Goal: Information Seeking & Learning: Learn about a topic

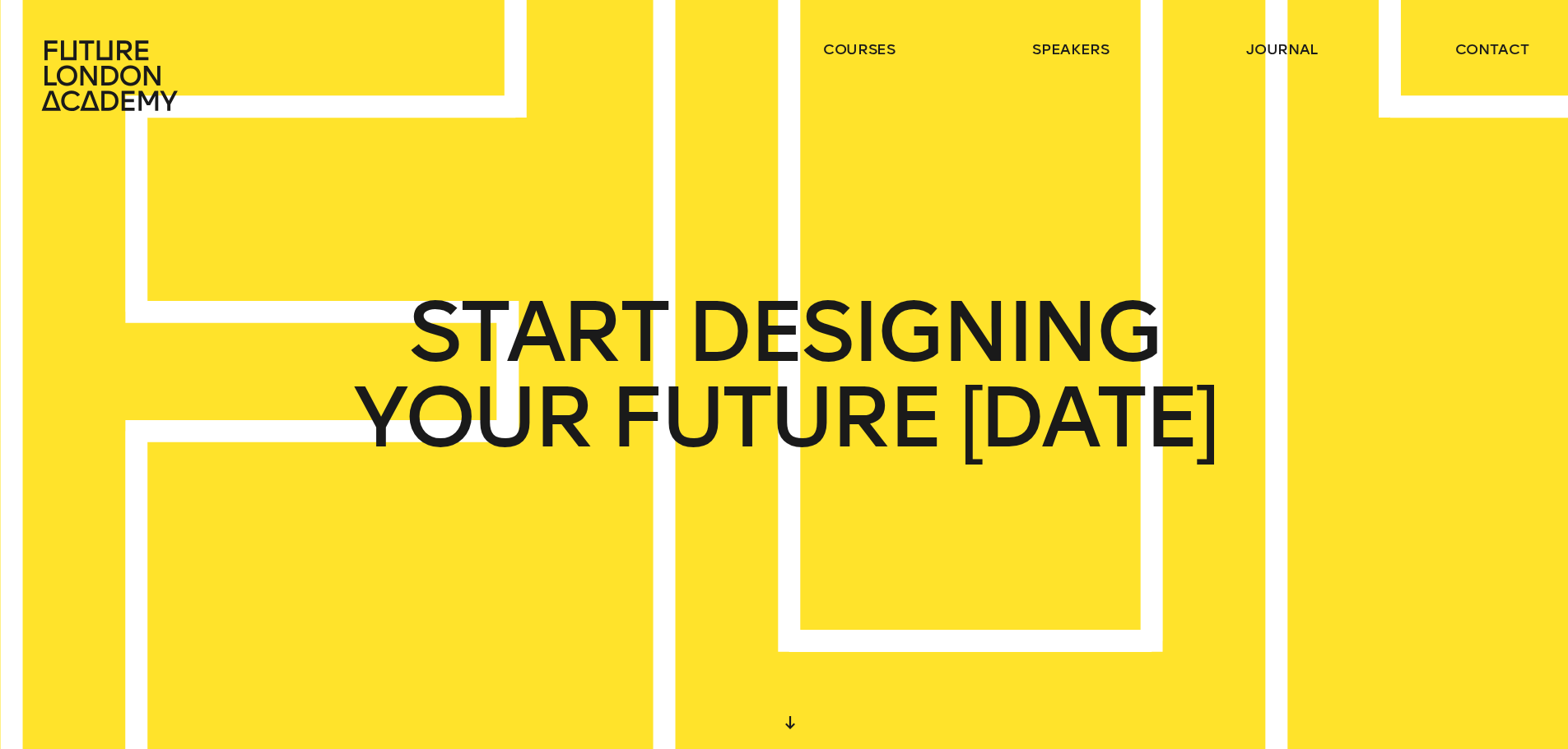
click at [824, 65] on ul "courses speakers journal contact" at bounding box center [1175, 75] width 705 height 72
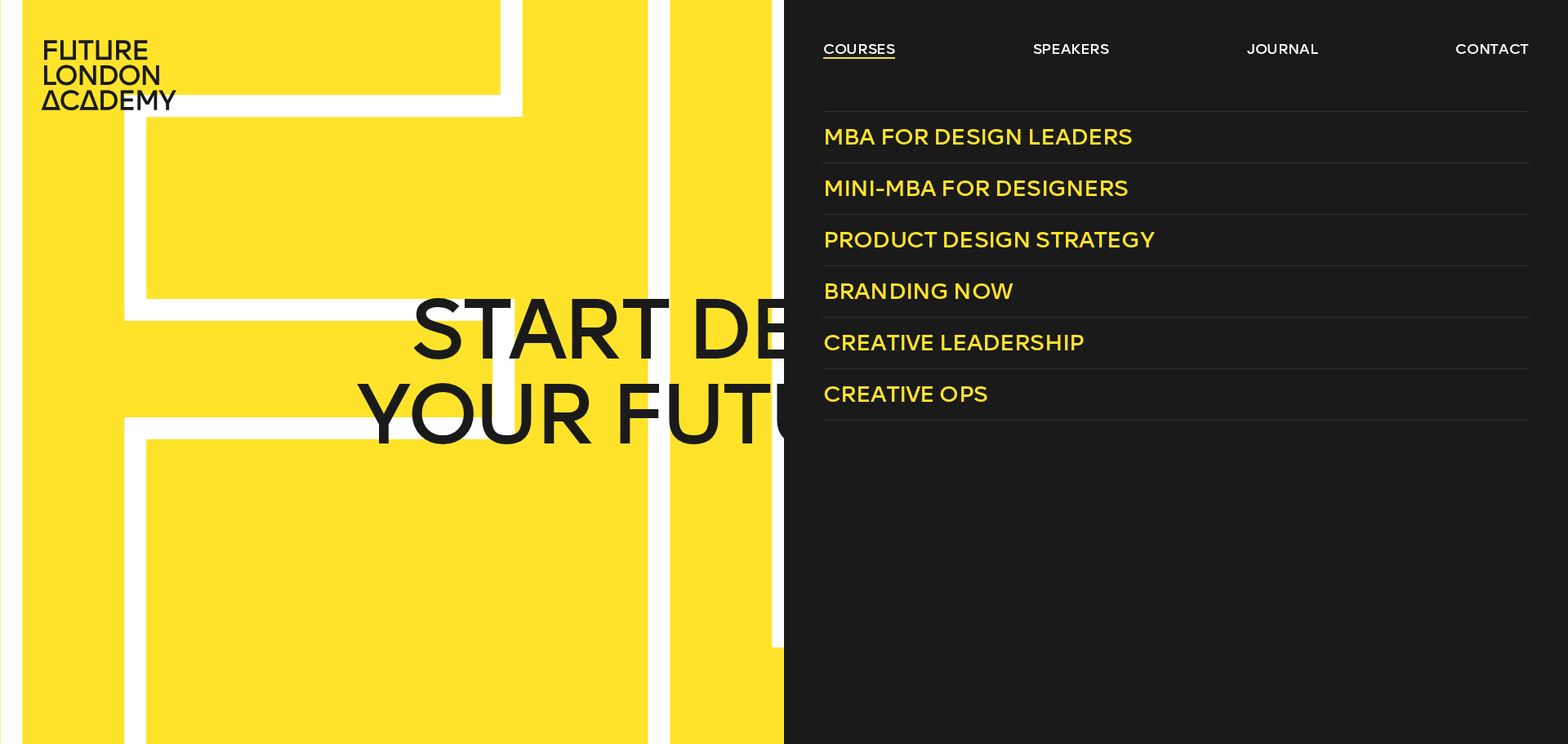
click at [826, 49] on link "courses" at bounding box center [859, 49] width 72 height 19
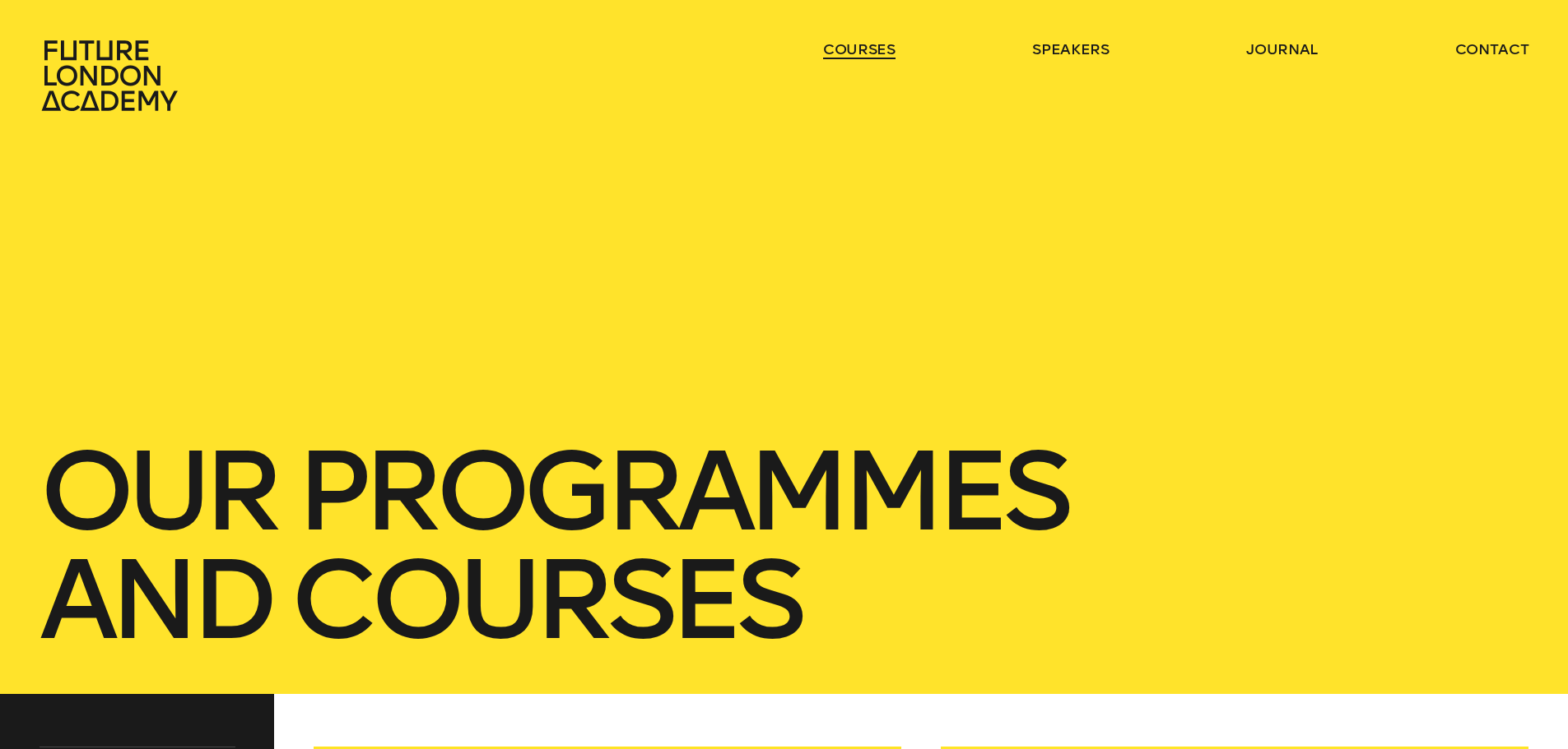
click at [832, 49] on link "courses" at bounding box center [859, 49] width 72 height 20
click at [841, 61] on ul "courses speakers journal contact" at bounding box center [1175, 75] width 705 height 72
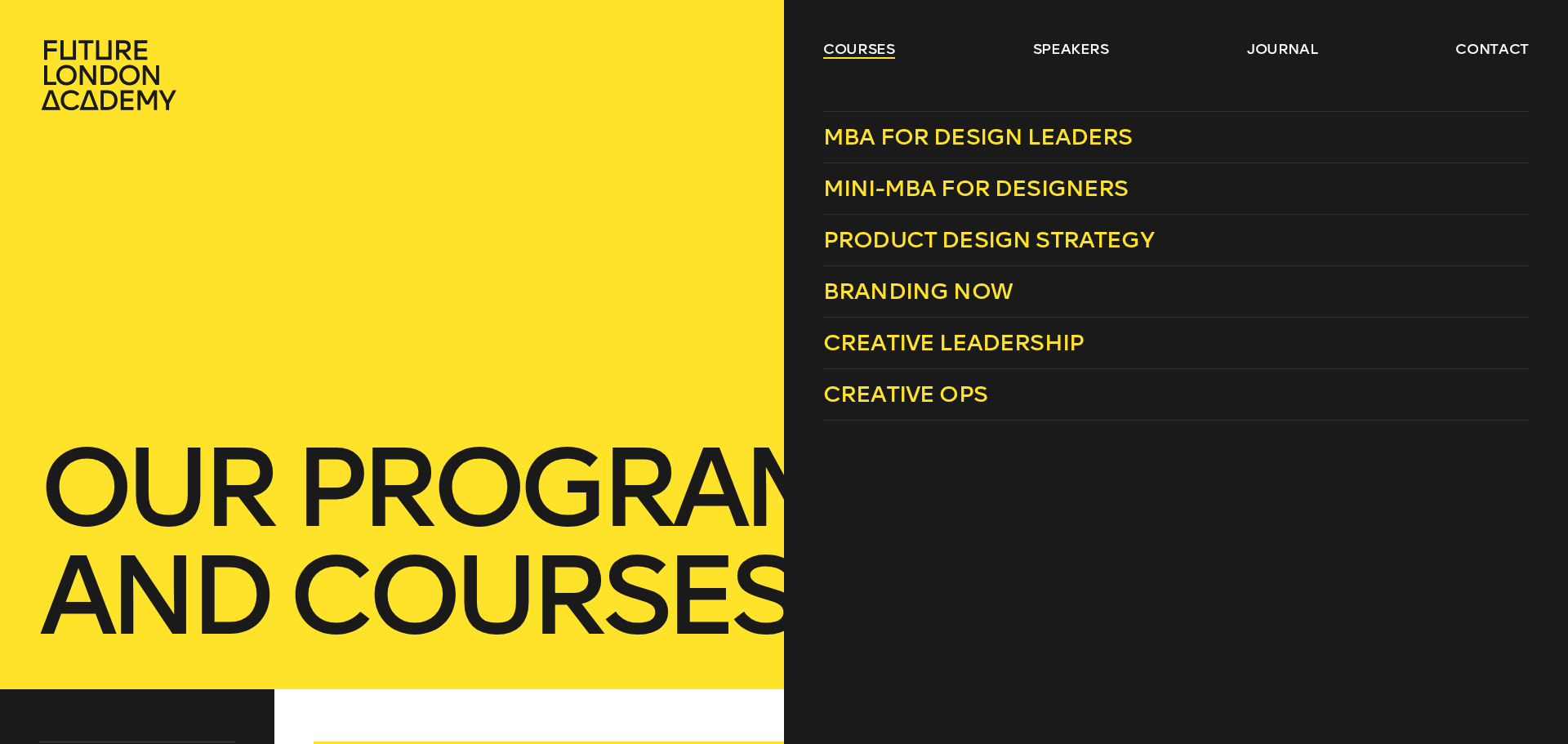
click at [842, 49] on link "courses" at bounding box center [859, 49] width 72 height 19
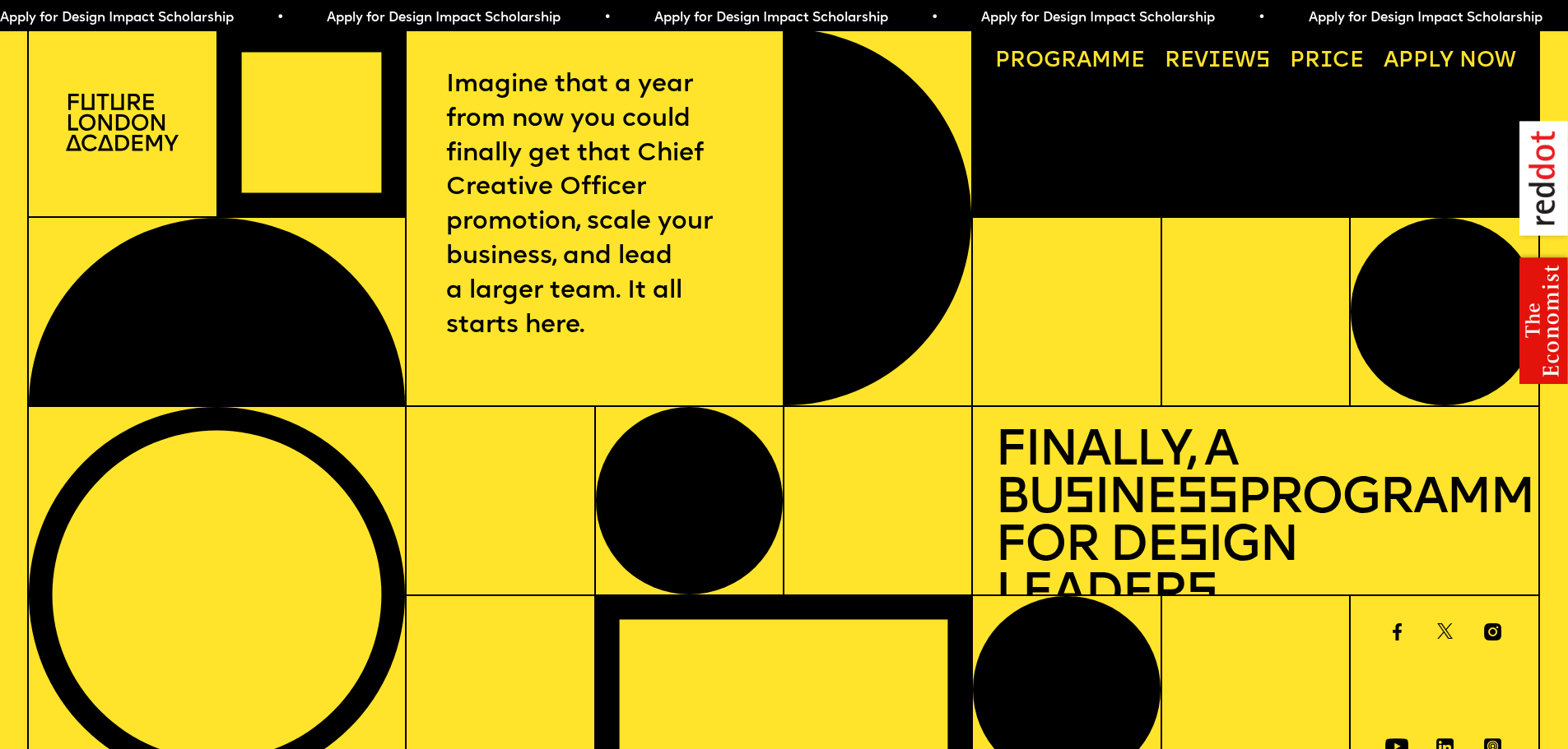
click at [1552, 316] on img at bounding box center [1544, 253] width 49 height 264
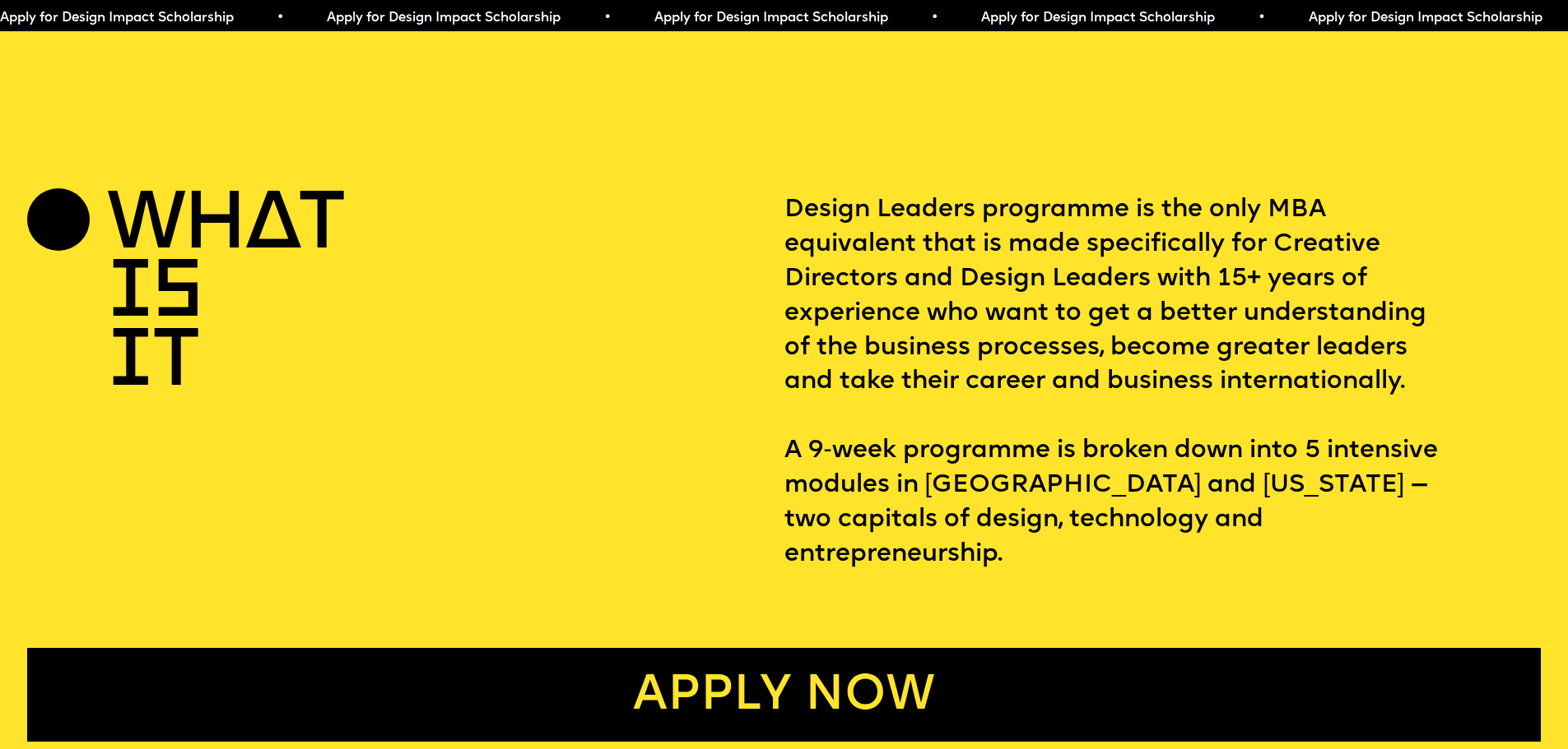
scroll to position [905, 0]
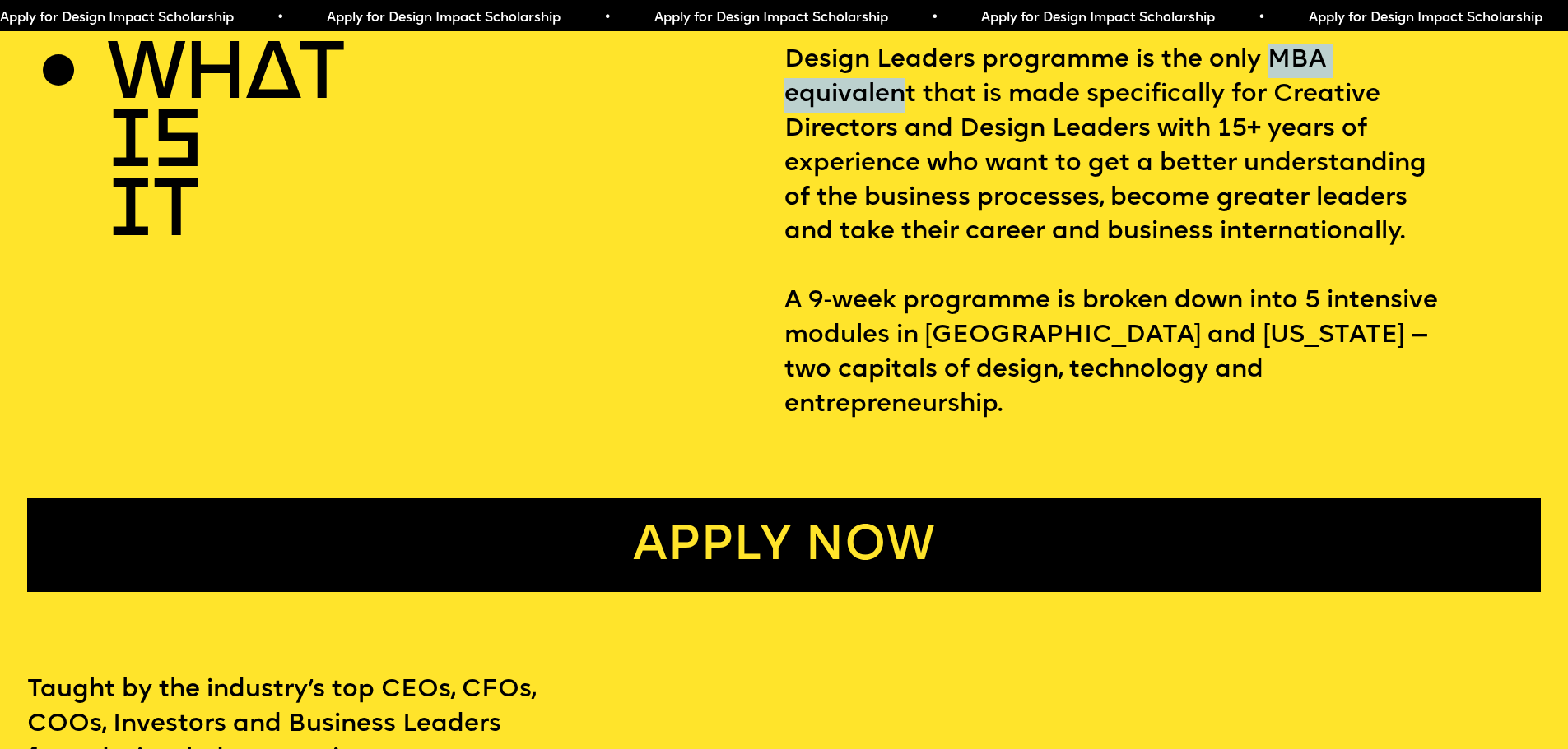
drag, startPoint x: 905, startPoint y: 110, endPoint x: 1275, endPoint y: 63, distance: 373.0
click at [1275, 63] on p "Design Leaders programme is the only MBA equivalent that is made specifically f…" at bounding box center [1163, 233] width 756 height 379
click at [1163, 234] on p "Design Leaders programme is the only MBA equivalent that is made specifically f…" at bounding box center [1163, 233] width 756 height 379
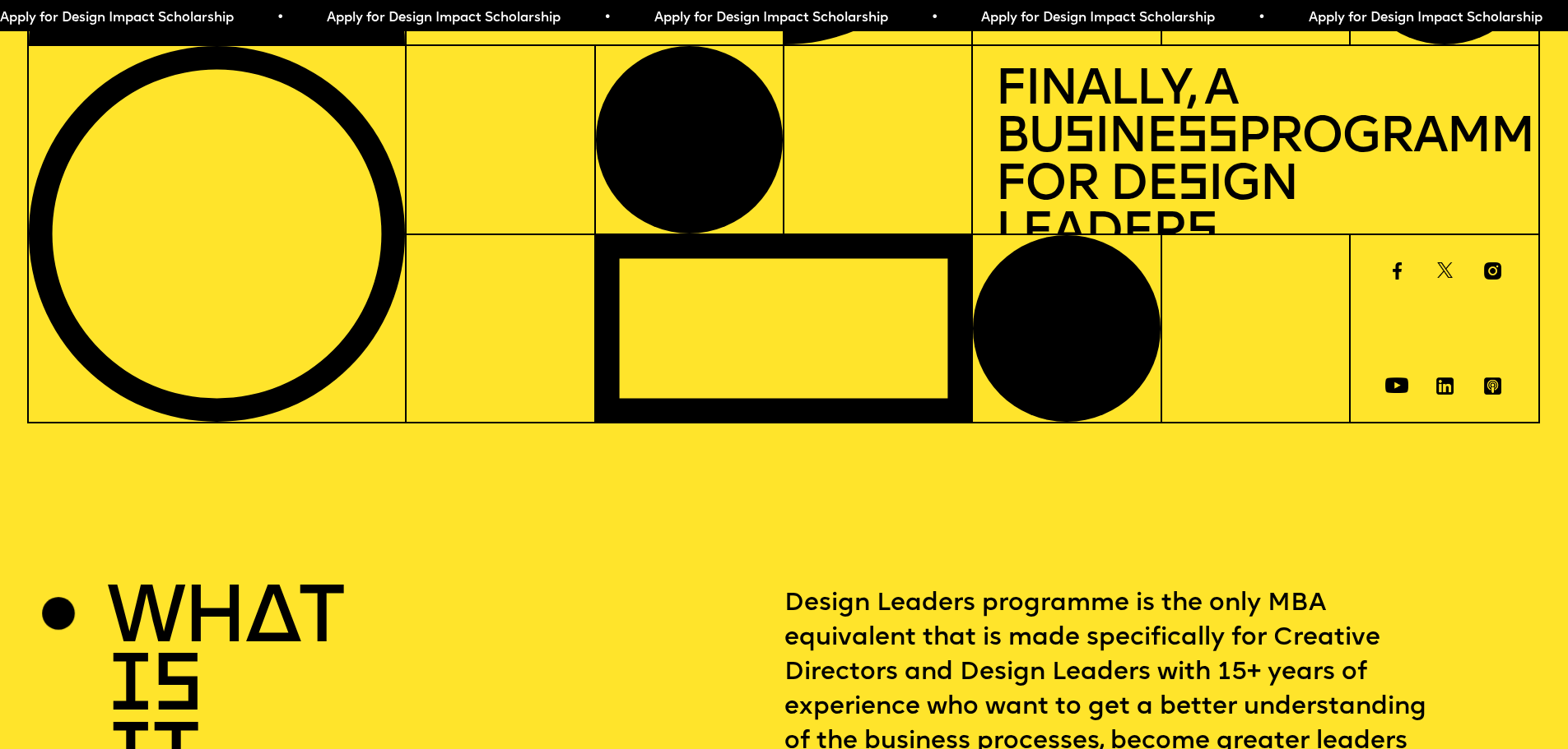
scroll to position [0, 0]
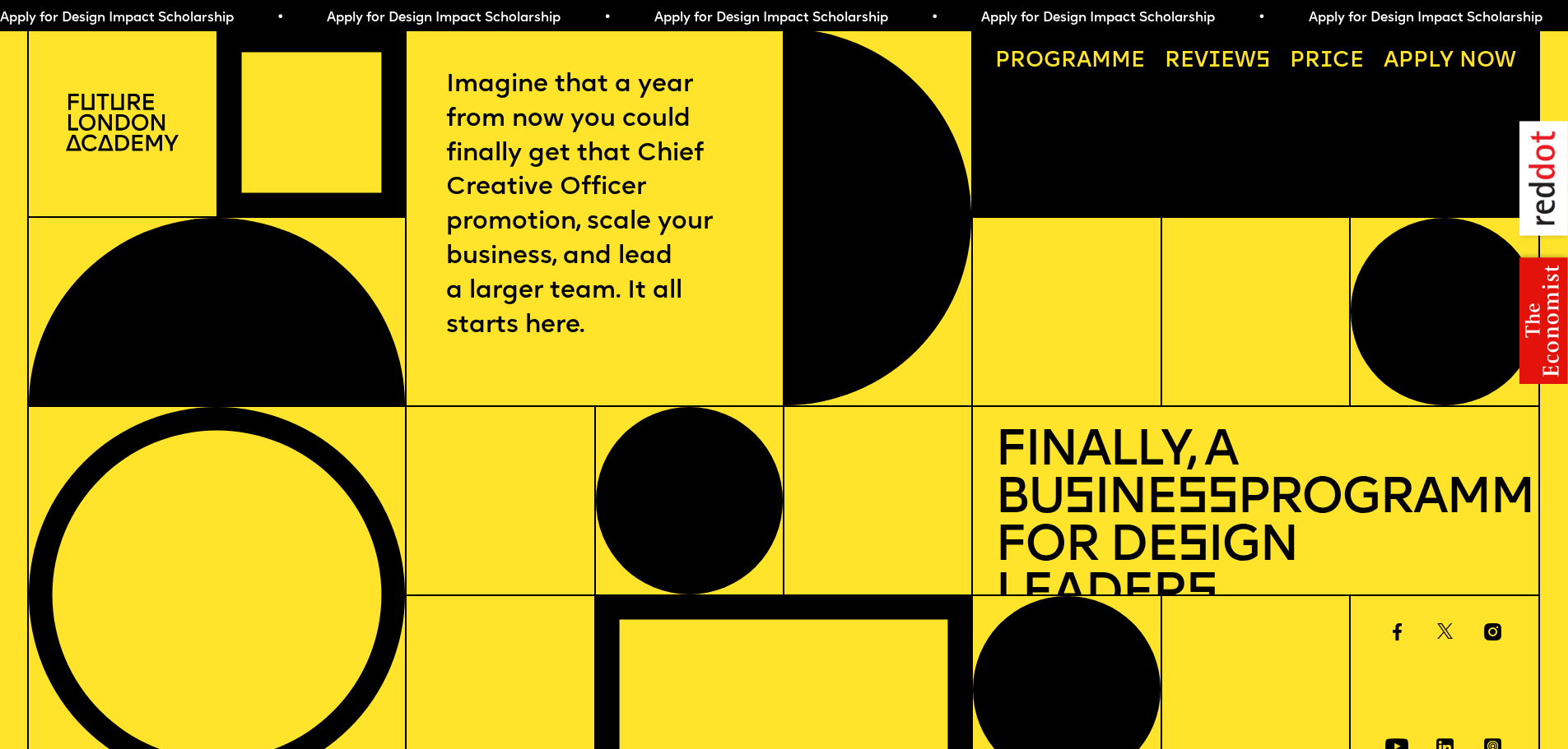
click at [1332, 61] on link "Price" at bounding box center [1327, 61] width 96 height 44
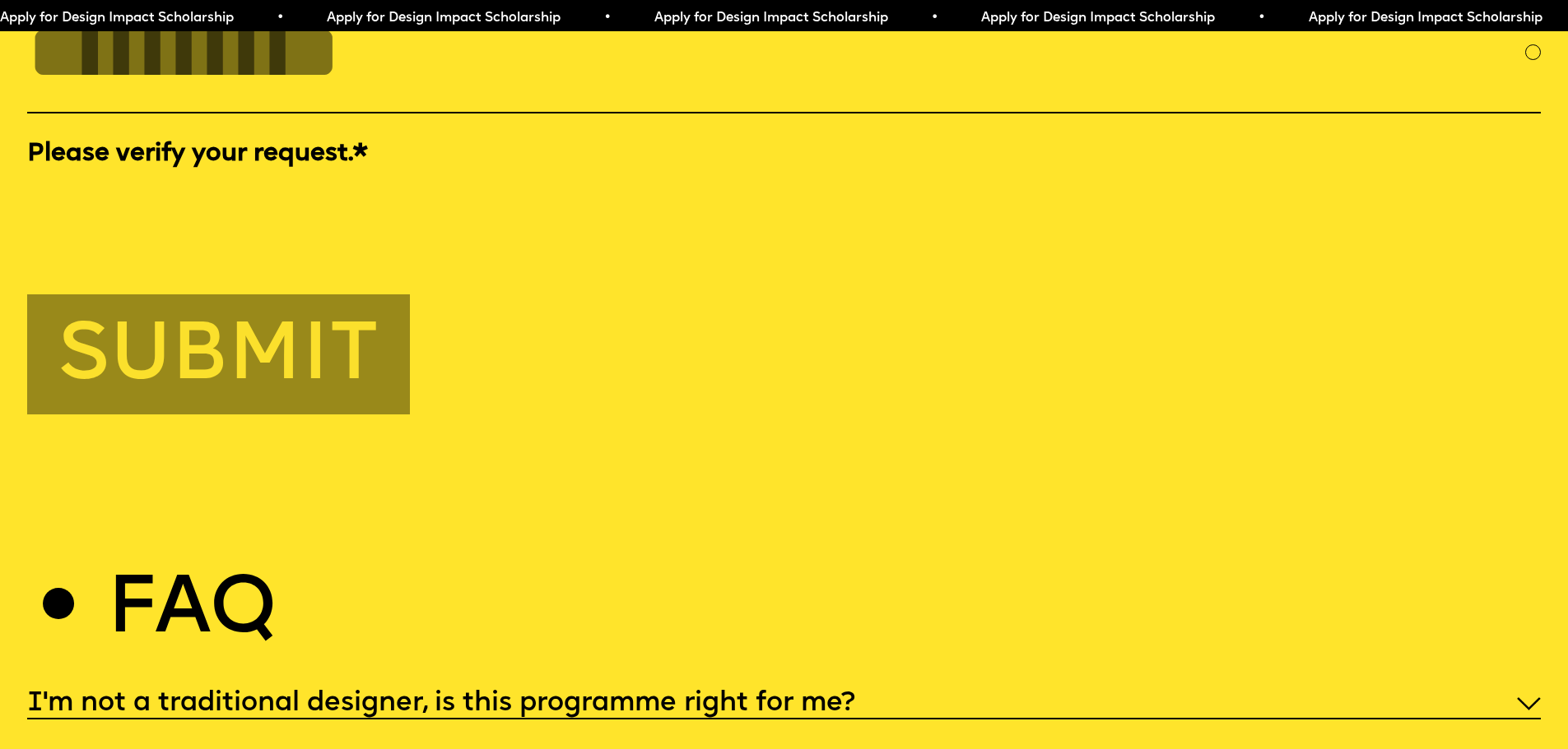
scroll to position [7727, 0]
